Goal: Task Accomplishment & Management: Complete application form

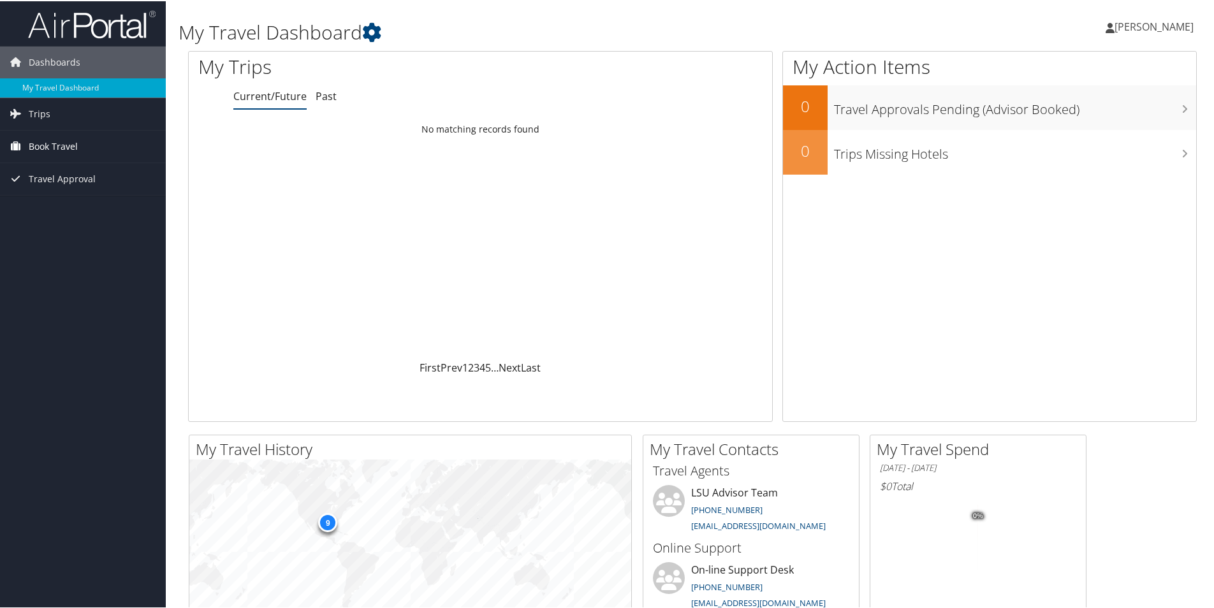
click at [53, 147] on span "Book Travel" at bounding box center [53, 145] width 49 height 32
click at [123, 170] on link "Approval Request (Beta)" at bounding box center [83, 170] width 166 height 19
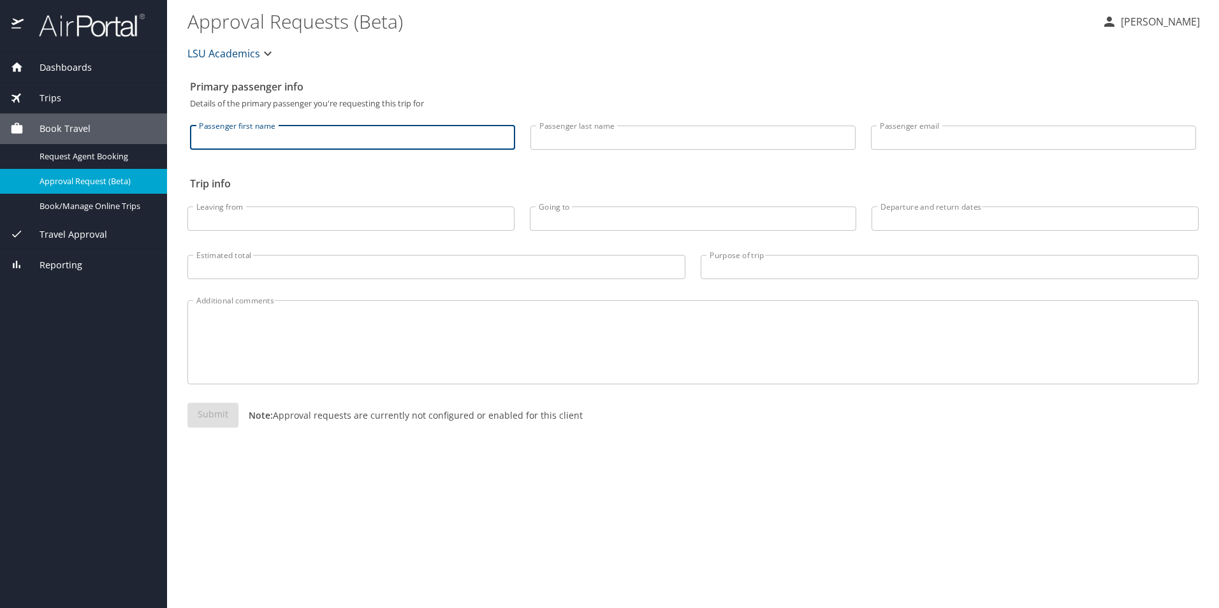
click at [323, 133] on input "Passenger first name" at bounding box center [352, 138] width 325 height 24
click at [316, 418] on p "Note: Approval requests are currently not configured or enabled for this client" at bounding box center [410, 415] width 344 height 13
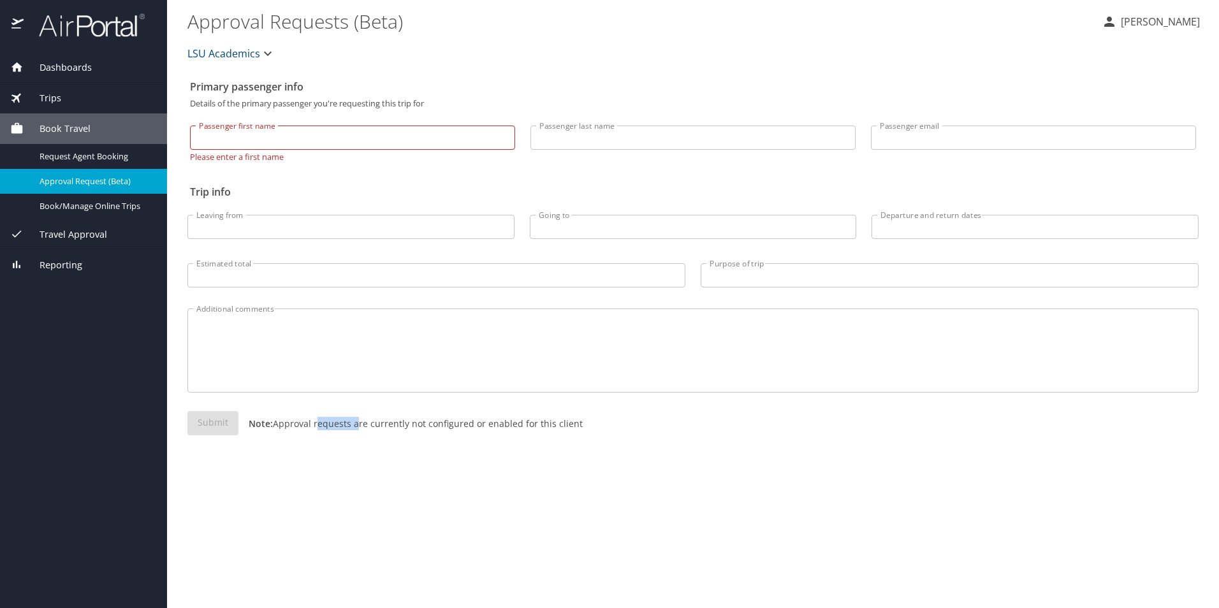
click at [316, 418] on p "Note: Approval requests are currently not configured or enabled for this client" at bounding box center [410, 423] width 344 height 13
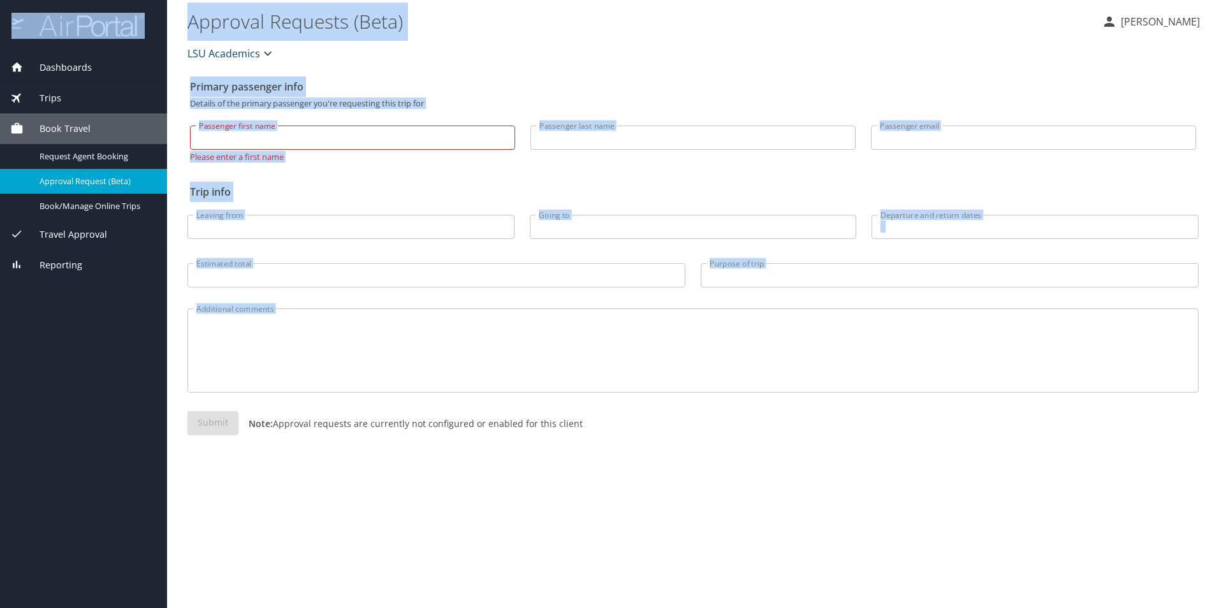
click at [316, 418] on p "Note: Approval requests are currently not configured or enabled for this client" at bounding box center [410, 423] width 344 height 13
drag, startPoint x: 316, startPoint y: 418, endPoint x: 317, endPoint y: 437, distance: 19.2
click at [317, 437] on div "Submit Note: Approval requests are currently not configured or enabled for this…" at bounding box center [692, 433] width 1011 height 45
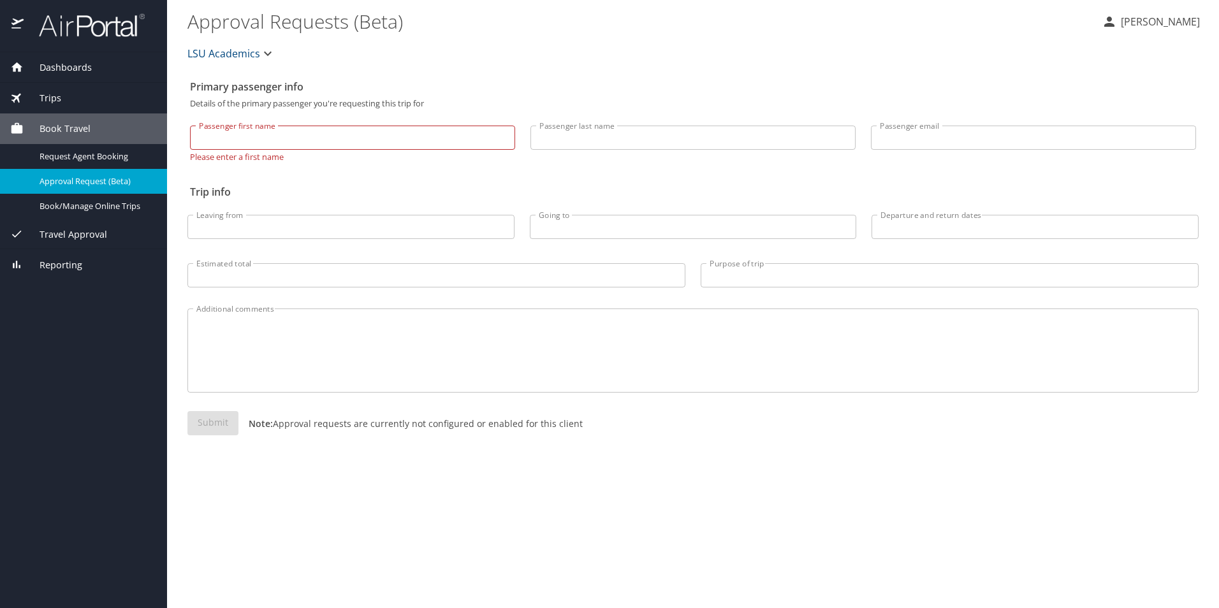
click at [289, 138] on input "Passenger first name" at bounding box center [352, 138] width 325 height 24
type input "Christopher"
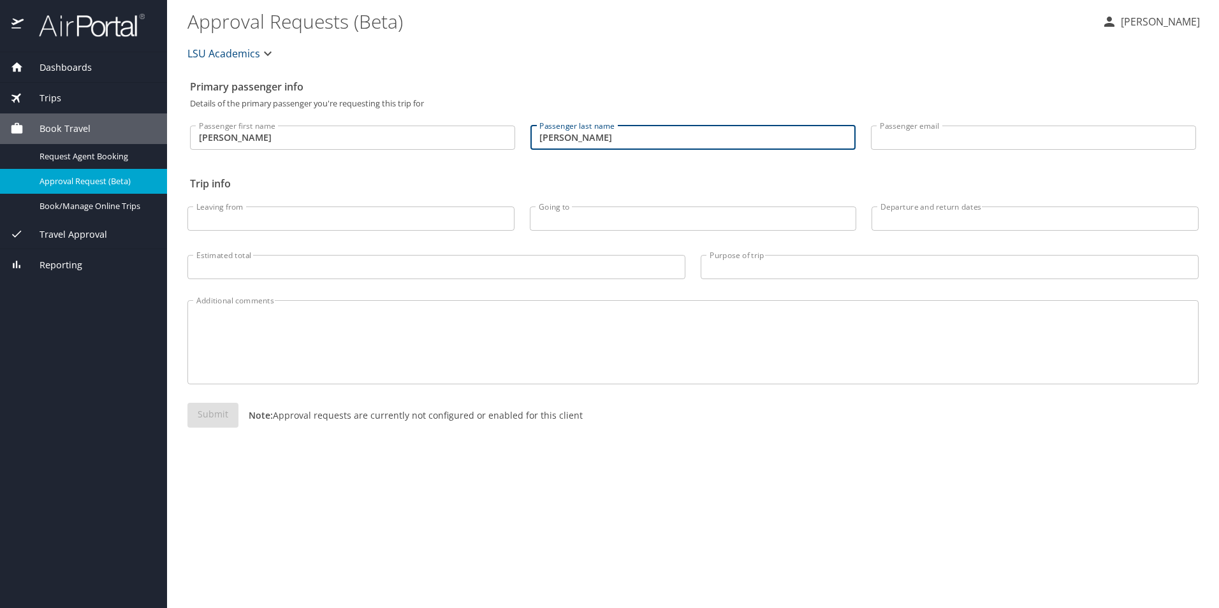
type input "Cox"
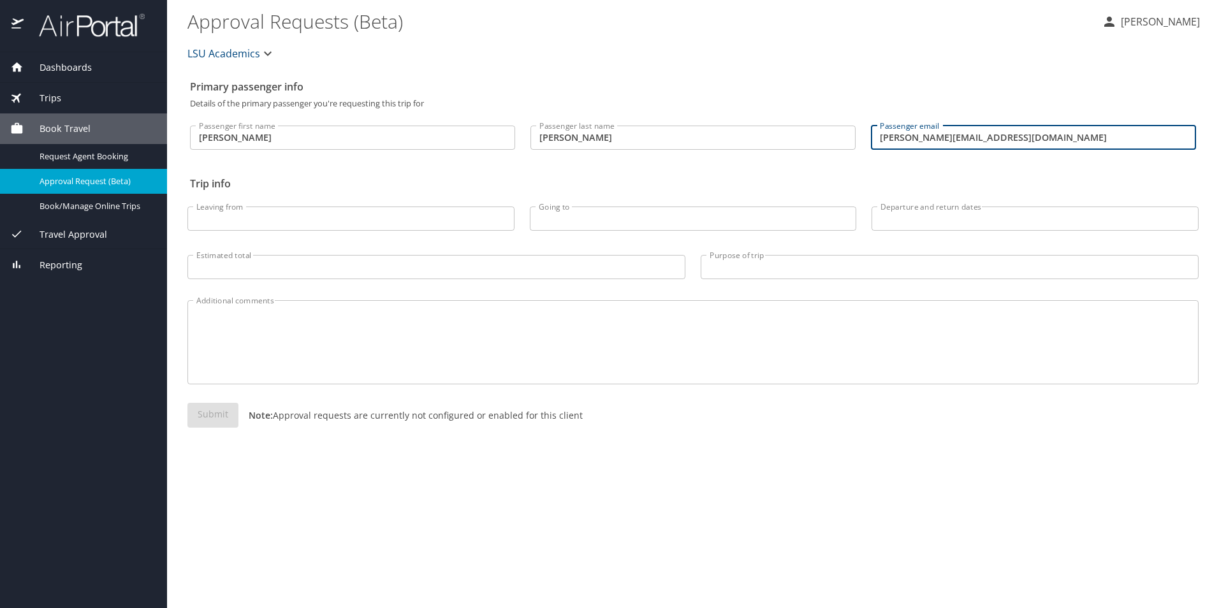
type input "chriscox@lsu.edu"
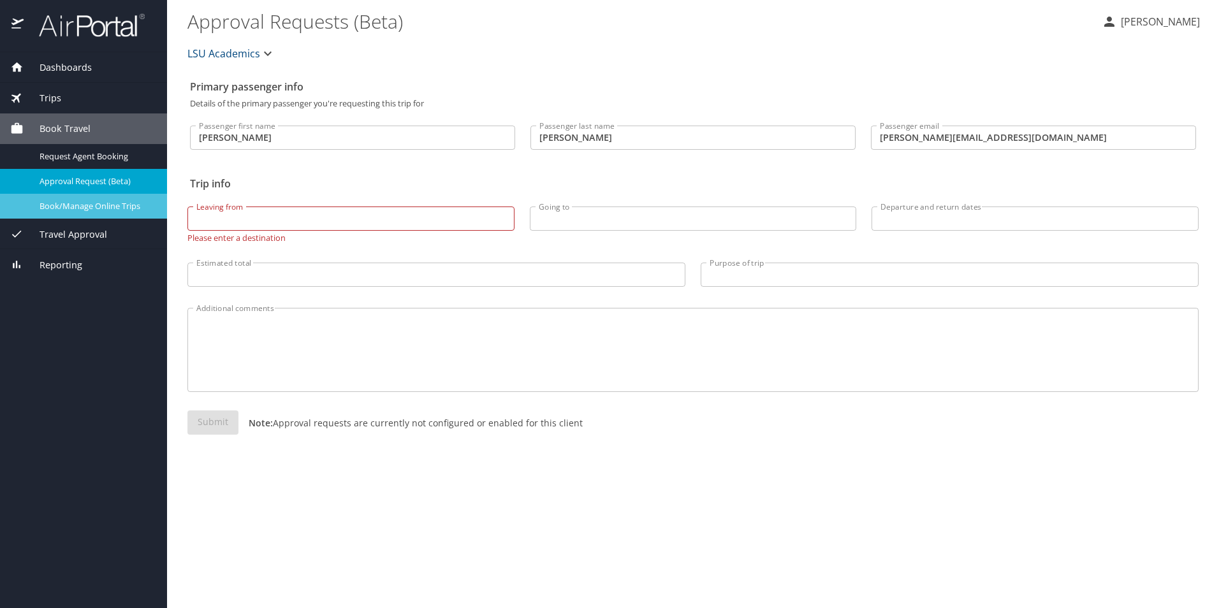
click at [125, 209] on span "Book/Manage Online Trips" at bounding box center [96, 206] width 112 height 12
